Goal: Communication & Community: Answer question/provide support

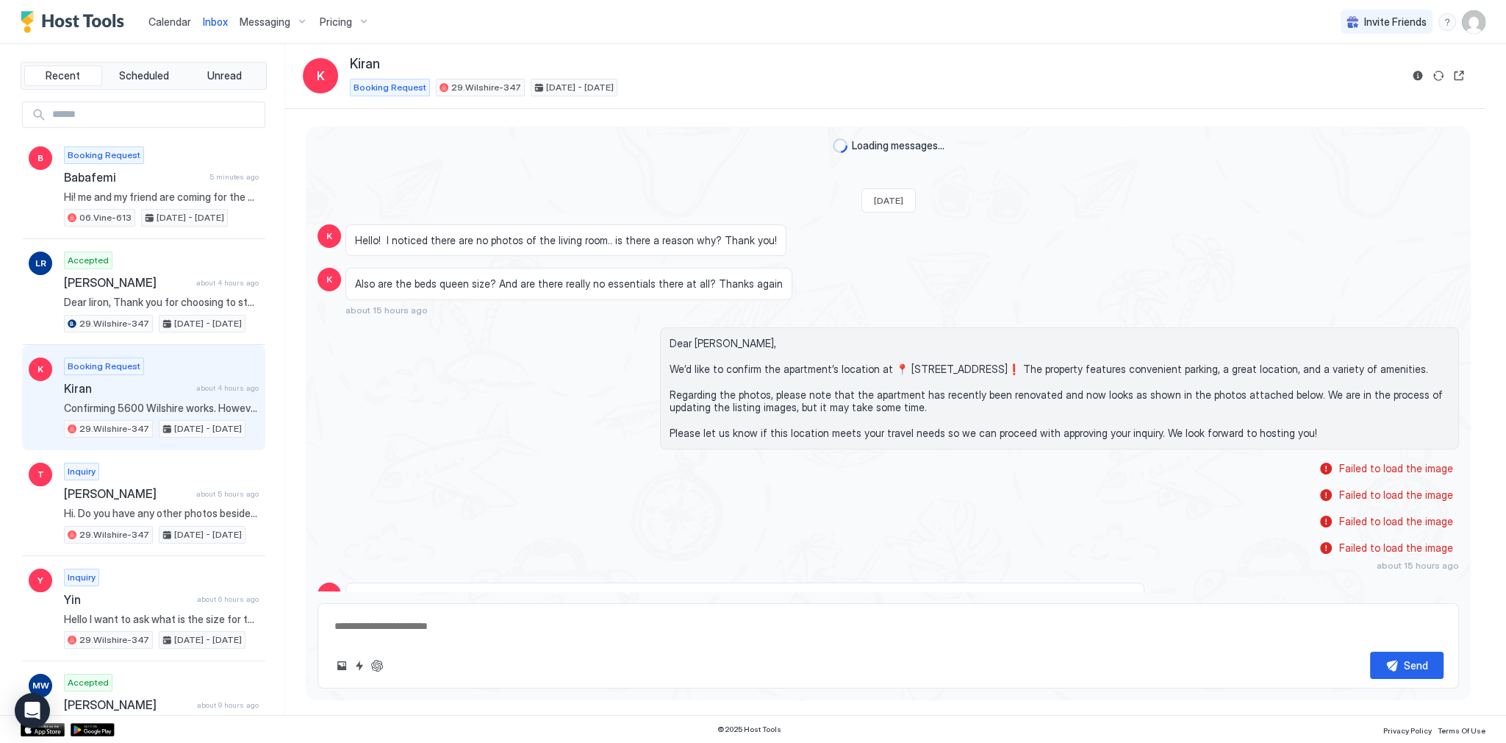
scroll to position [659, 0]
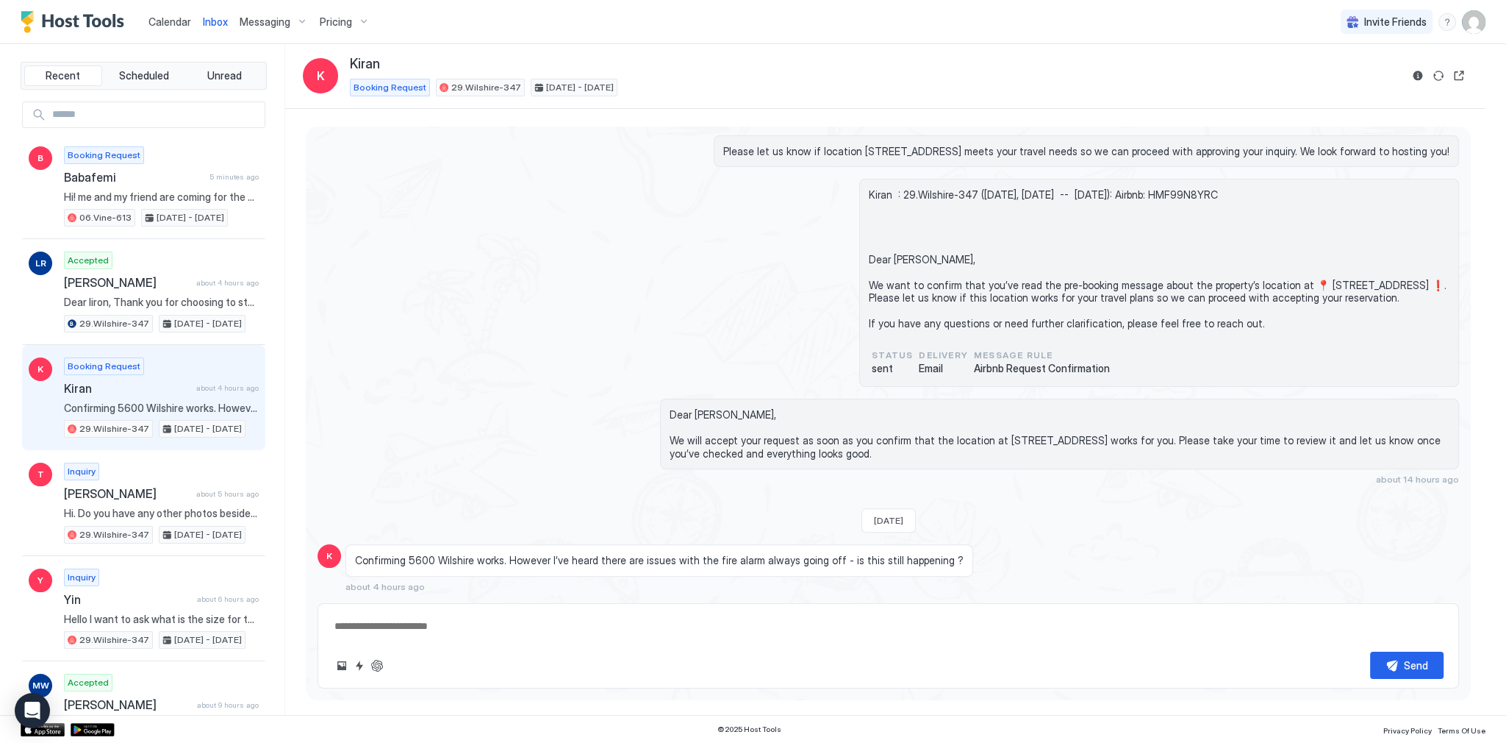
click at [559, 279] on div "Kiran : 29.Wilshire-347 ([DATE], [DATE] -- [DATE]): Airbnb: HMF99N8YRC Dear [PE…" at bounding box center [889, 283] width 1142 height 208
click at [485, 562] on span "Confirming 5600 Wilshire works. However I’ve heard there are issues with the fi…" at bounding box center [659, 560] width 609 height 13
click at [532, 453] on div "Dear [PERSON_NAME], We will accept your request as soon as you confirm that the…" at bounding box center [889, 441] width 1142 height 86
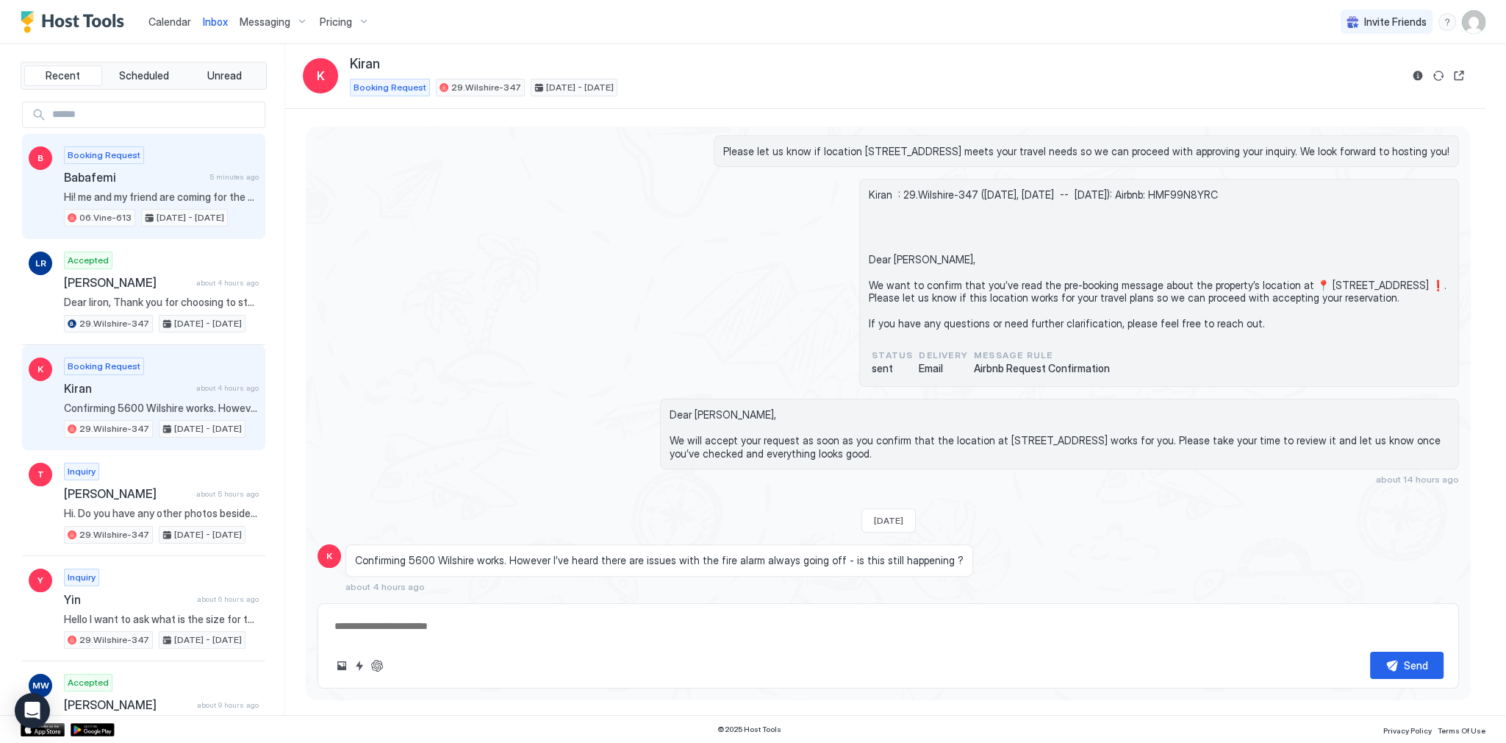
click at [212, 187] on div "Booking Request Babafemi 5 minutes ago Hi! me and my friend are coming for the …" at bounding box center [161, 186] width 195 height 81
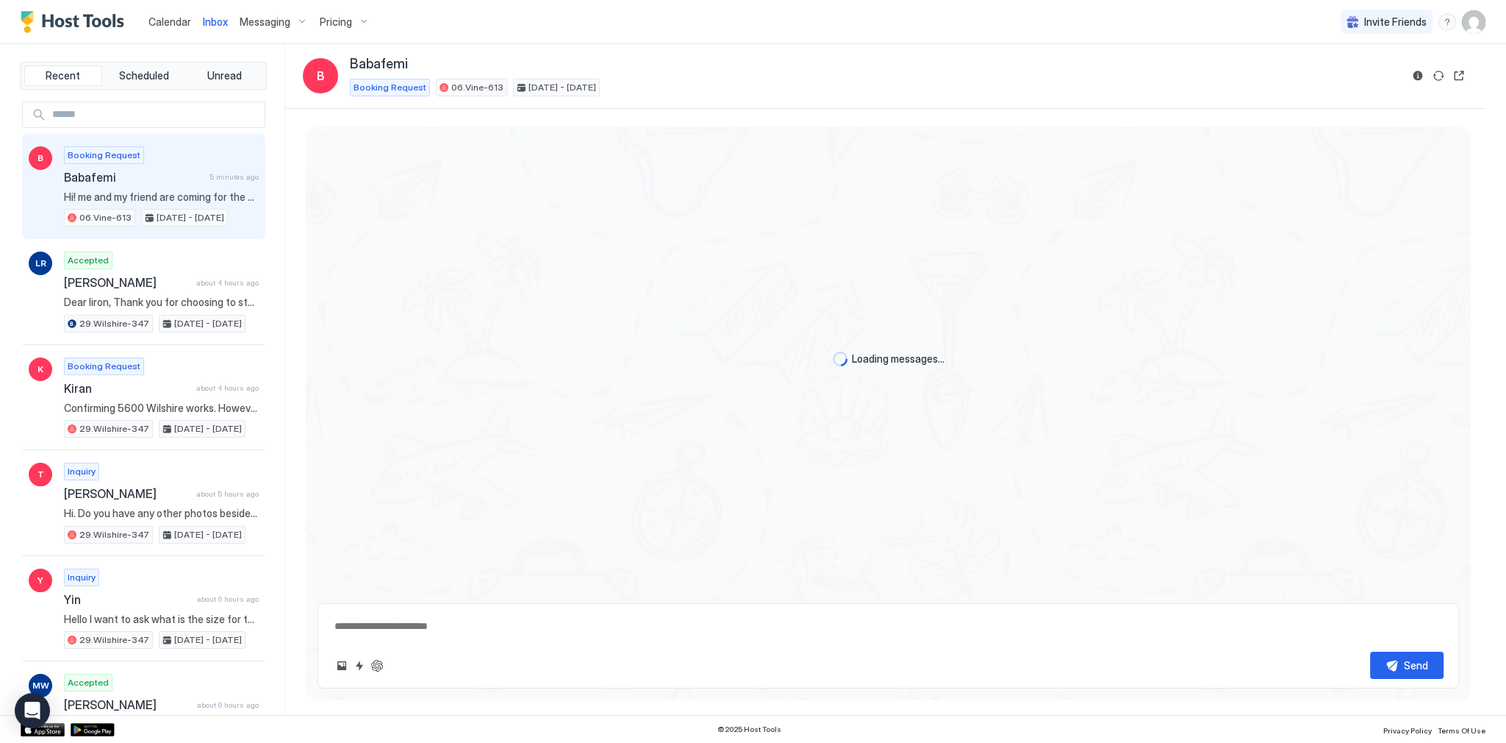
type textarea "*"
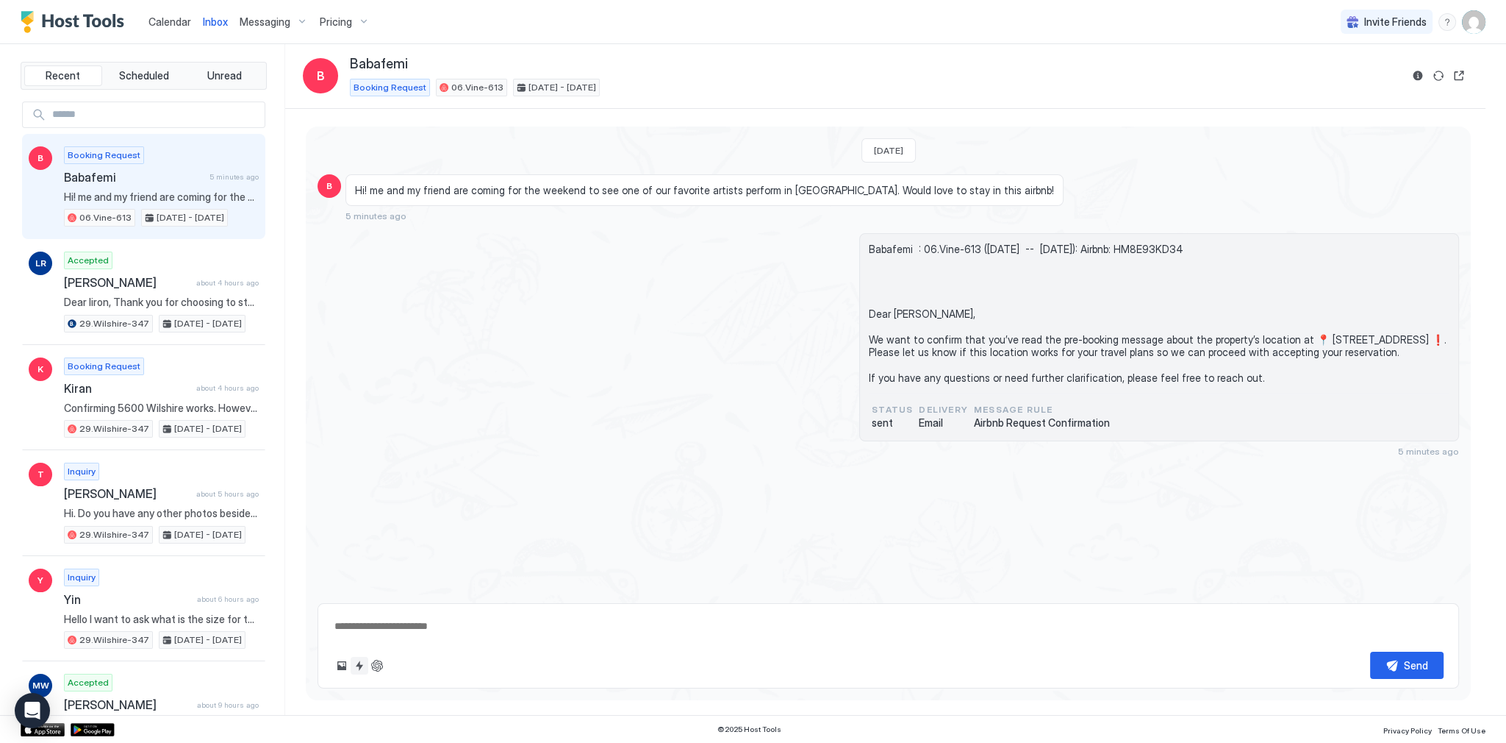
click at [358, 668] on button "Quick reply" at bounding box center [360, 666] width 18 height 18
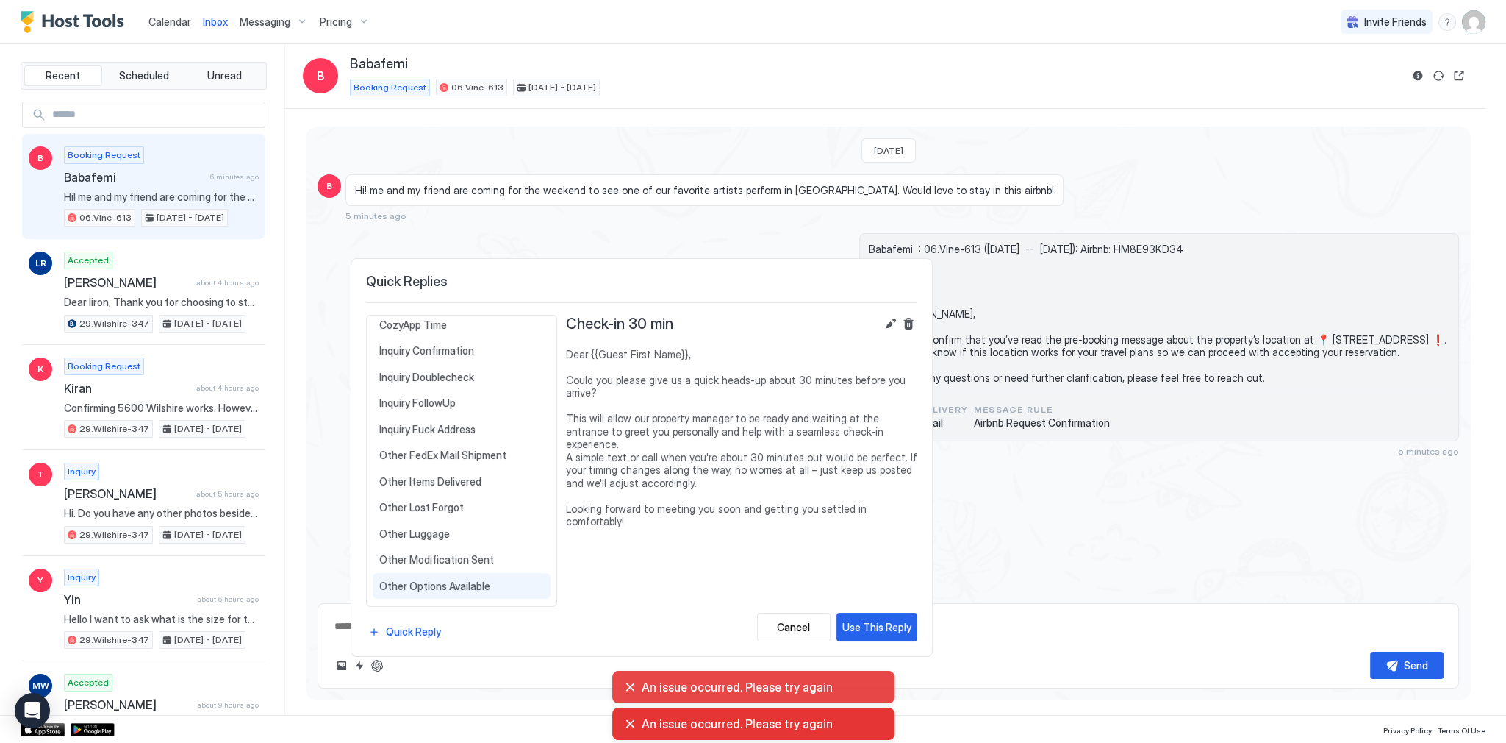
scroll to position [394, 0]
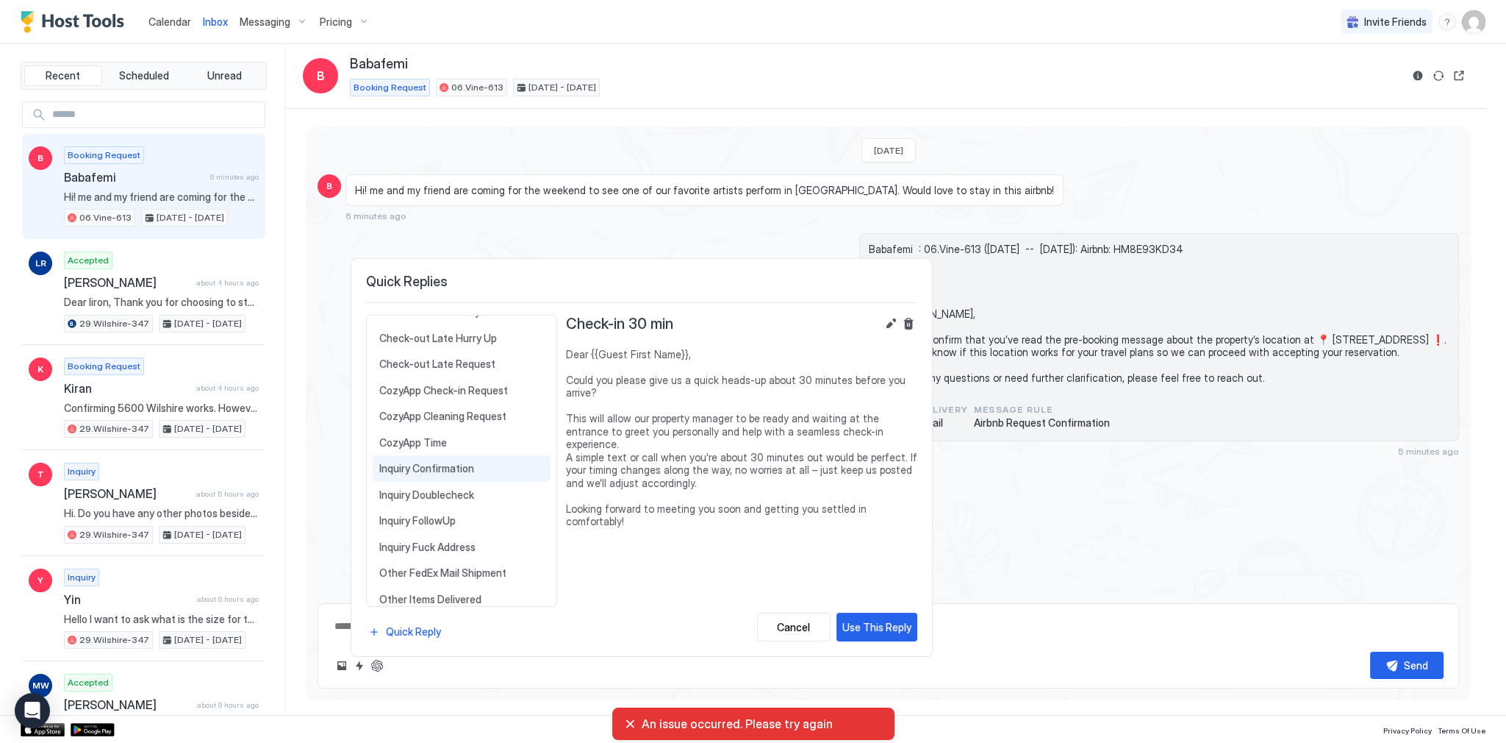
click at [471, 470] on div "Inquiry Confirmation Dear {{Guest First Name}}, We’d like to confirm that the a…" at bounding box center [462, 468] width 178 height 26
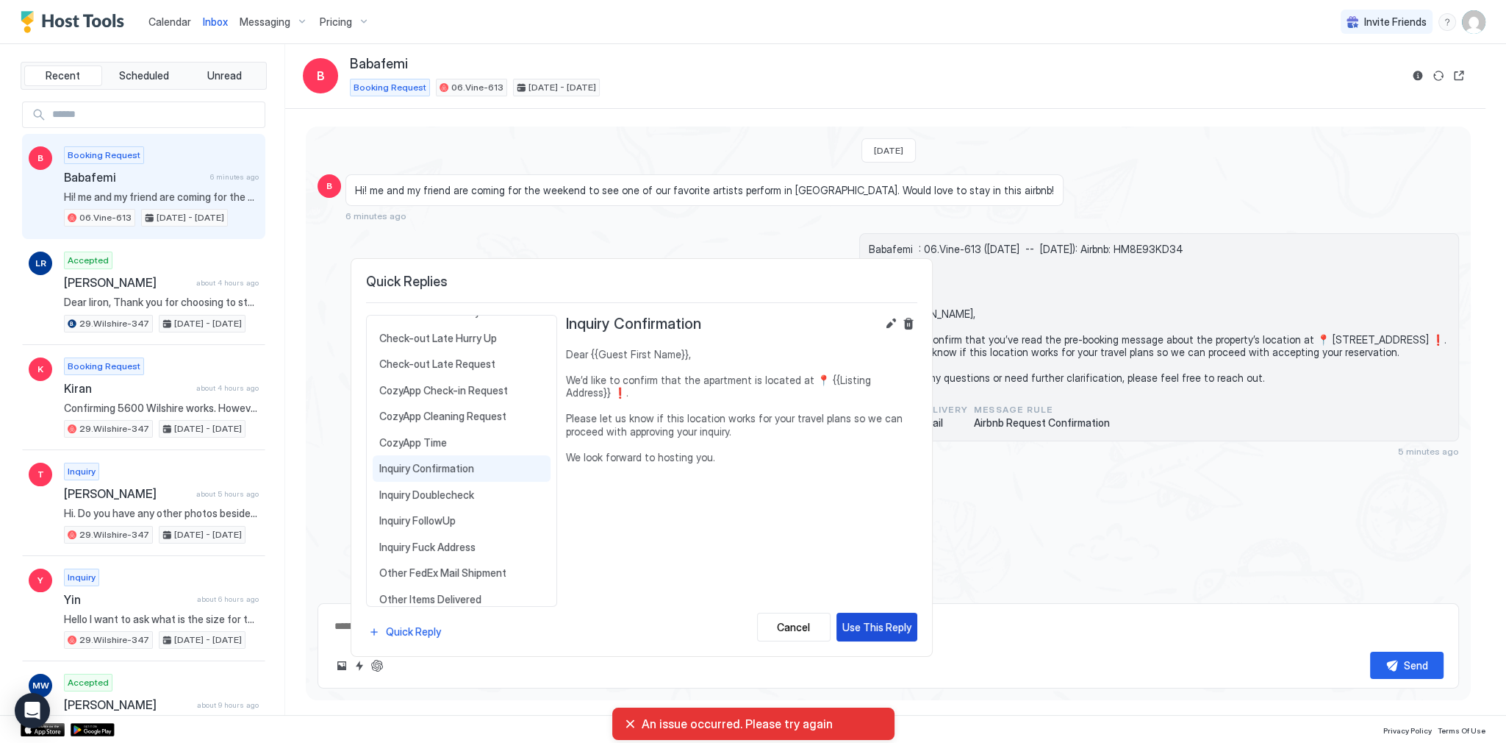
click at [868, 620] on div "Use This Reply" at bounding box center [877, 626] width 69 height 15
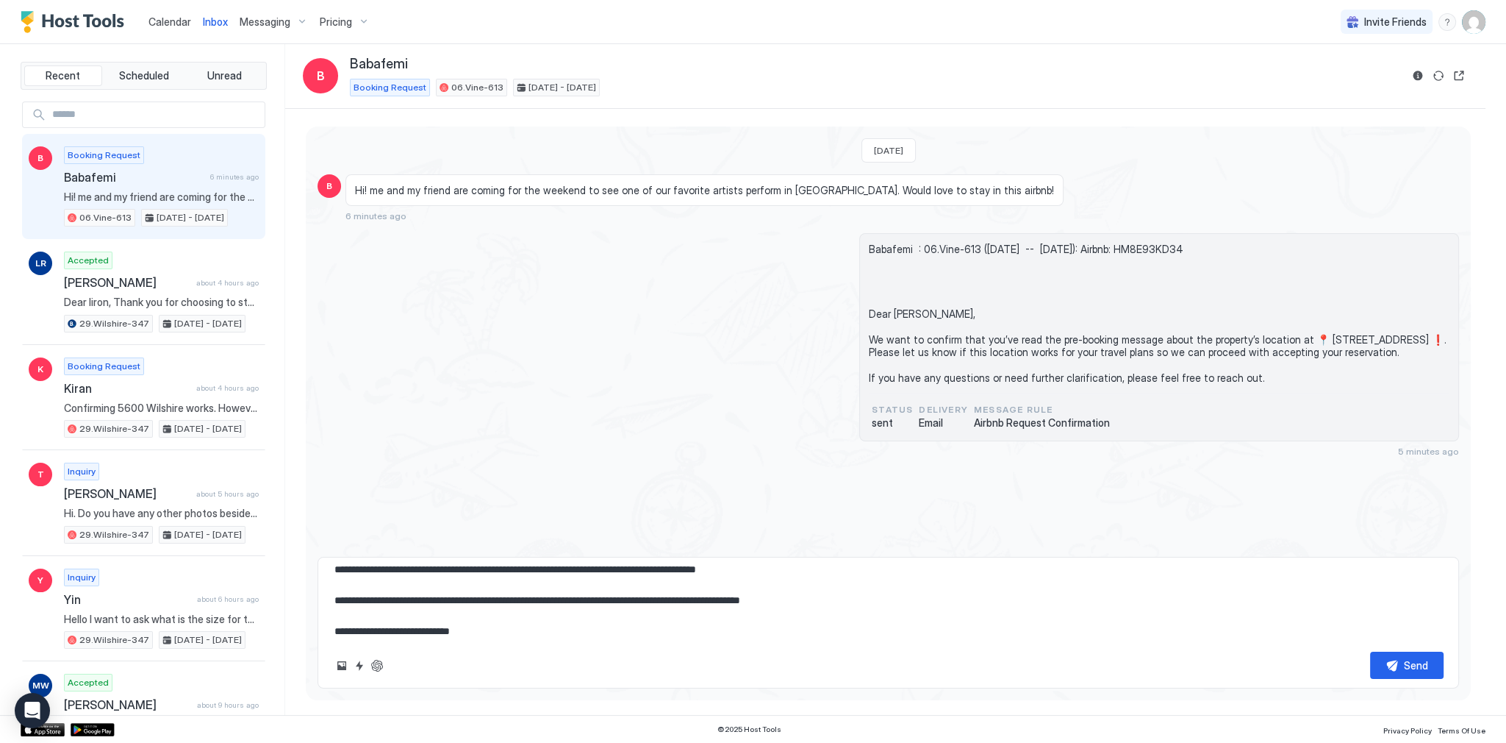
scroll to position [46, 0]
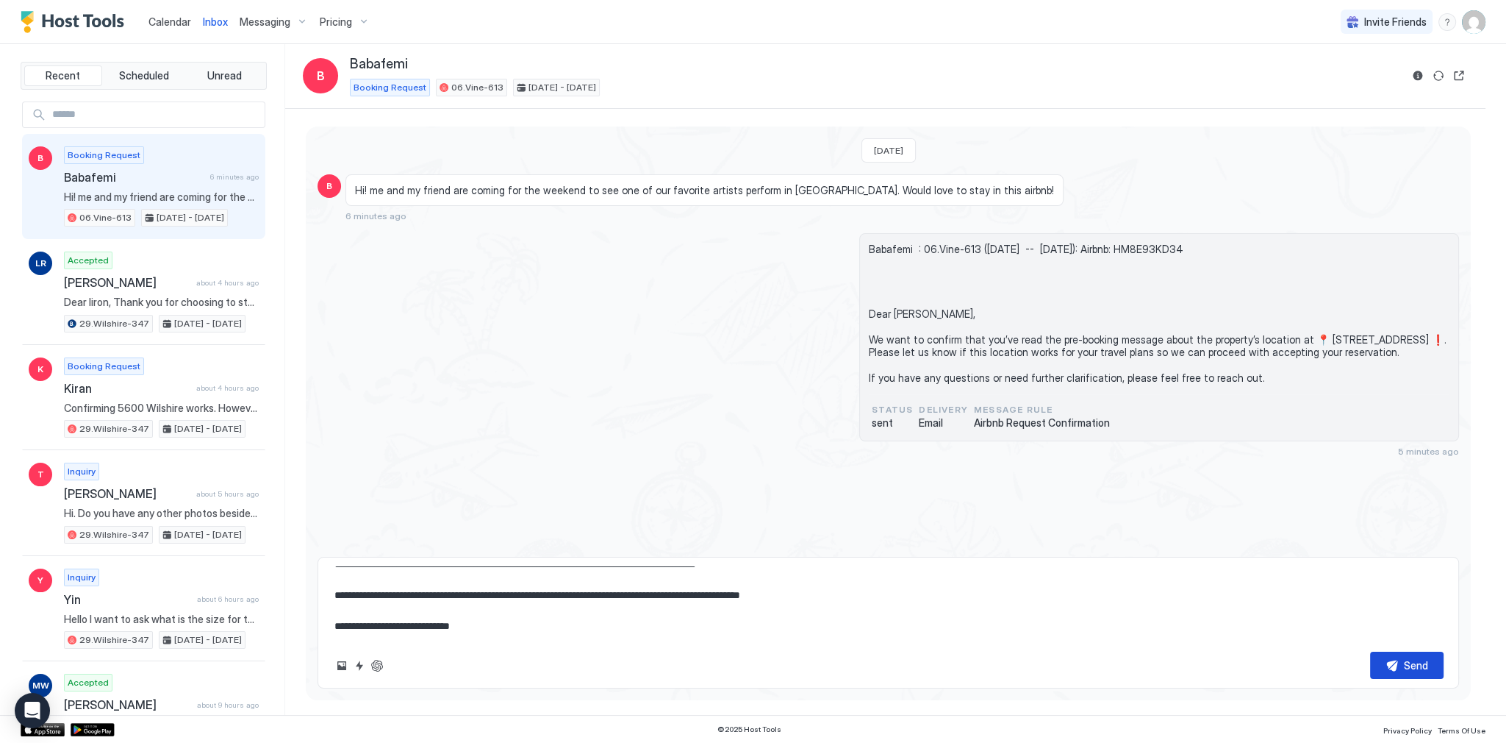
click at [1413, 676] on button "Send" at bounding box center [1407, 664] width 74 height 27
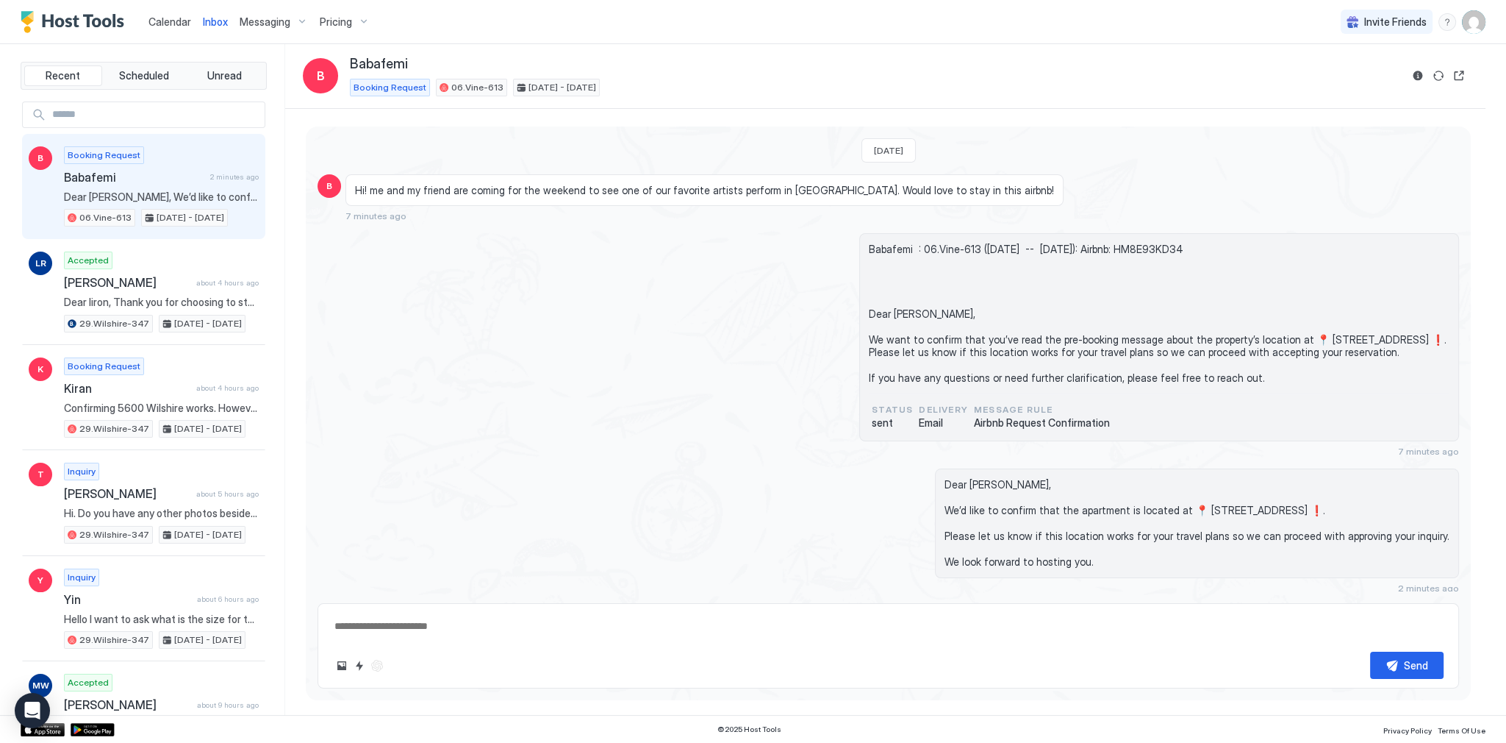
click at [925, 332] on span "Babafemi : 06.Vine-613 ([DATE] -- [DATE]): Airbnb: HM8E93KD34 Dear [PERSON_NAME…" at bounding box center [1159, 314] width 581 height 142
click at [1179, 447] on div "Babafemi : 06.Vine-613 ([DATE] -- [DATE]): Airbnb: HM8E93KD34 Dear [PERSON_NAME…" at bounding box center [889, 344] width 1142 height 223
click at [723, 192] on span "Hi! me and my friend are coming for the weekend to see one of our favorite arti…" at bounding box center [704, 190] width 699 height 13
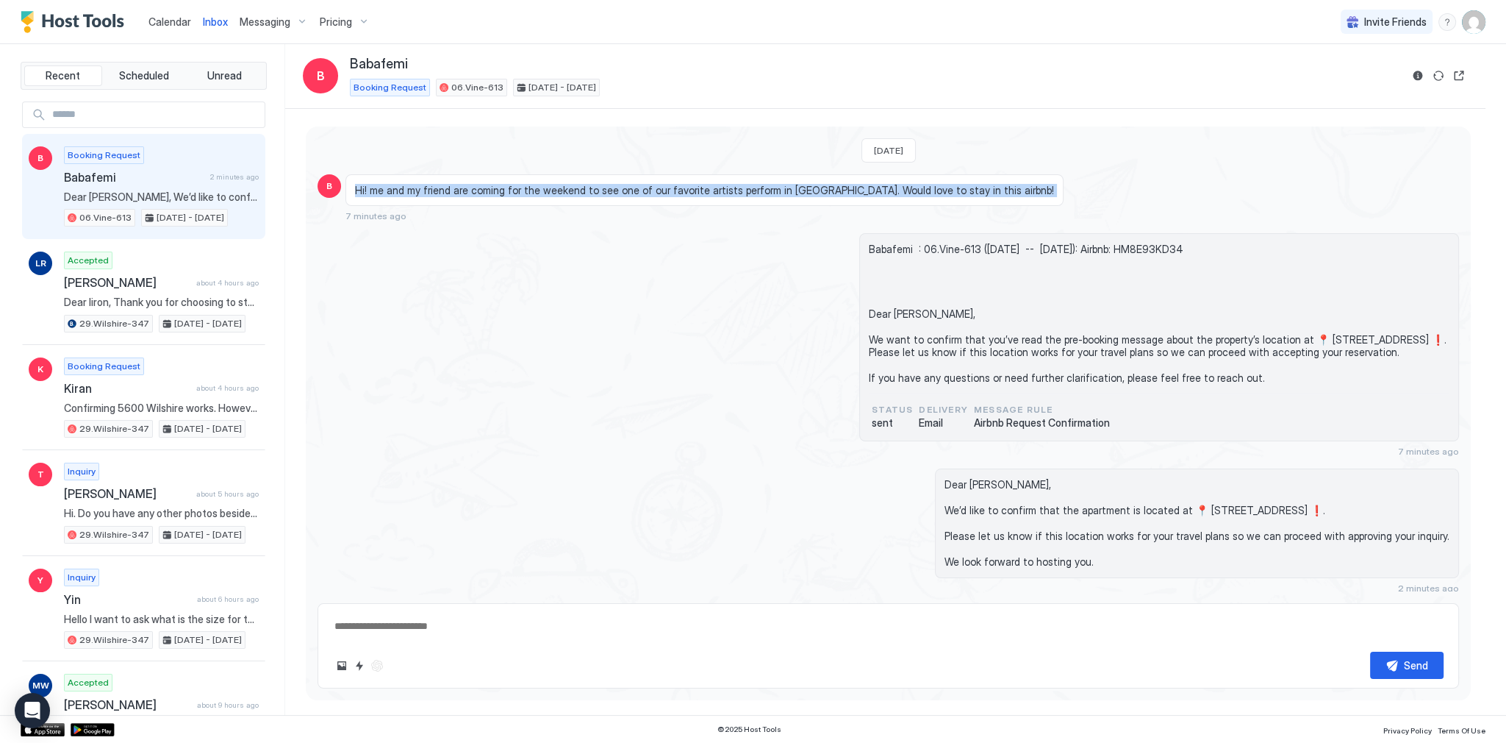
click at [723, 192] on span "Hi! me and my friend are coming for the weekend to see one of our favorite arti…" at bounding box center [704, 190] width 699 height 13
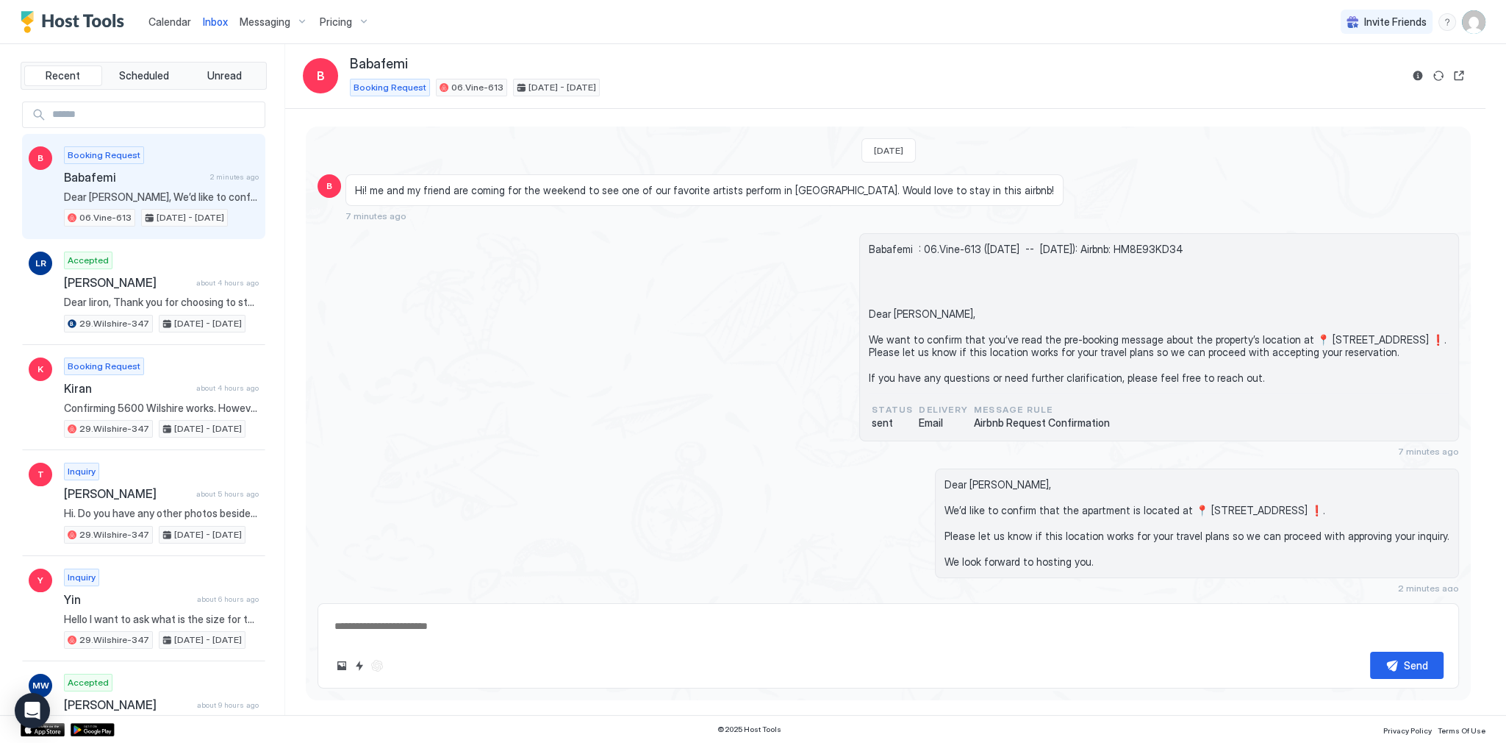
click at [925, 266] on span "Babafemi : 06.Vine-613 ([DATE] -- [DATE]): Airbnb: HM8E93KD34 Dear [PERSON_NAME…" at bounding box center [1159, 314] width 581 height 142
click at [584, 285] on div "Babafemi : 06.Vine-613 ([DATE] -- [DATE]): Airbnb: HM8E93KD34 Dear [PERSON_NAME…" at bounding box center [889, 344] width 1142 height 223
